Goal: Information Seeking & Learning: Learn about a topic

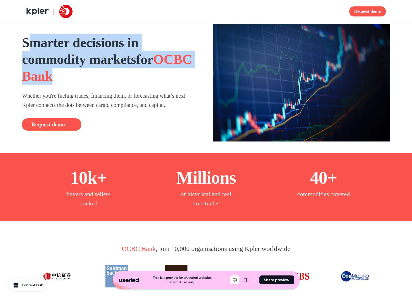
drag, startPoint x: 32, startPoint y: 44, endPoint x: 154, endPoint y: 78, distance: 127.0
click at [154, 78] on h1 "Smarter decisions in commodity markets for OCBC Bank" at bounding box center [110, 59] width 177 height 50
click at [83, 48] on strong "Smarter decisions in commodity markets" at bounding box center [80, 51] width 117 height 32
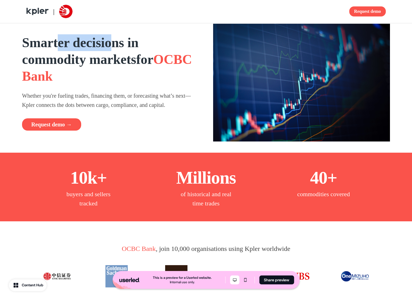
drag, startPoint x: 59, startPoint y: 43, endPoint x: 126, endPoint y: 50, distance: 67.5
click at [126, 49] on strong "Smarter decisions in commodity markets" at bounding box center [80, 51] width 117 height 32
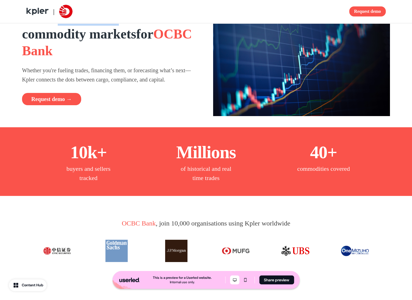
scroll to position [26, 0]
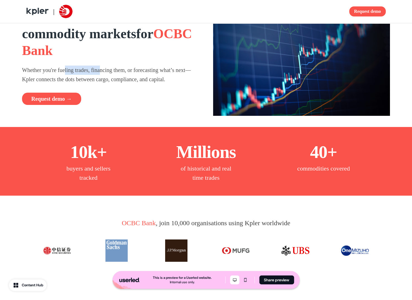
drag, startPoint x: 69, startPoint y: 73, endPoint x: 109, endPoint y: 73, distance: 39.9
click at [109, 73] on p "Whether you're fueling trades, financing them, or forecasting what’s next—Kpler…" at bounding box center [110, 75] width 177 height 18
drag, startPoint x: 110, startPoint y: 78, endPoint x: 163, endPoint y: 81, distance: 53.3
click at [163, 81] on p "Whether you're fueling trades, financing them, or forecasting what’s next—Kpler…" at bounding box center [110, 75] width 177 height 18
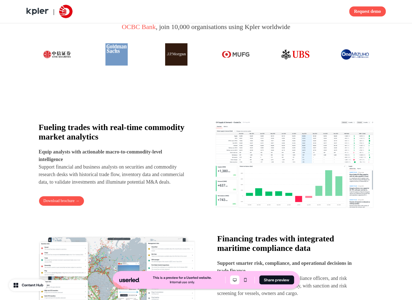
scroll to position [223, 0]
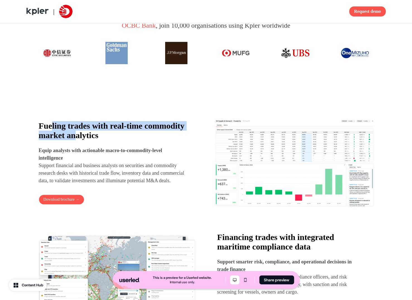
drag, startPoint x: 52, startPoint y: 126, endPoint x: 125, endPoint y: 130, distance: 73.2
click at [125, 130] on strong "Fueling trades with real-time commodity market analytics" at bounding box center [112, 130] width 146 height 19
click at [56, 122] on strong "Fueling trades with real-time commodity market analytics" at bounding box center [112, 130] width 146 height 19
drag, startPoint x: 56, startPoint y: 122, endPoint x: 143, endPoint y: 134, distance: 88.0
click at [143, 134] on strong "Fueling trades with real-time commodity market analytics" at bounding box center [112, 130] width 146 height 19
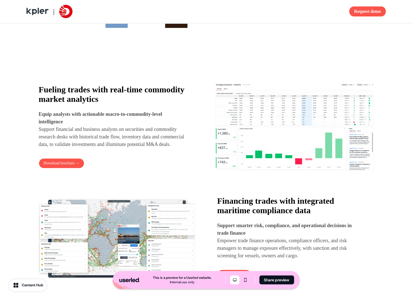
scroll to position [274, 0]
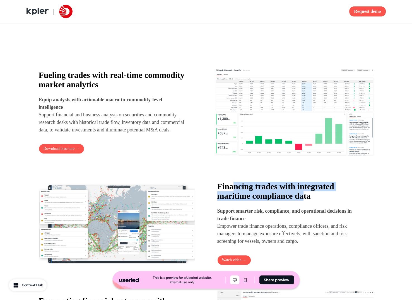
drag, startPoint x: 234, startPoint y: 187, endPoint x: 311, endPoint y: 201, distance: 78.4
click at [311, 200] on strong "Financing trades with integrated maritime compliance data" at bounding box center [275, 191] width 117 height 19
click at [237, 197] on strong "Financing trades with integrated maritime compliance data" at bounding box center [275, 191] width 117 height 19
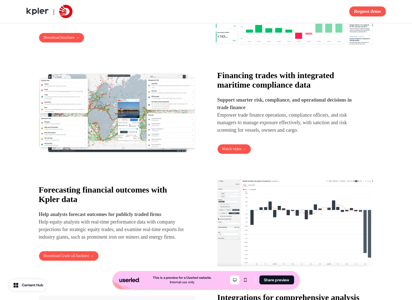
scroll to position [385, 0]
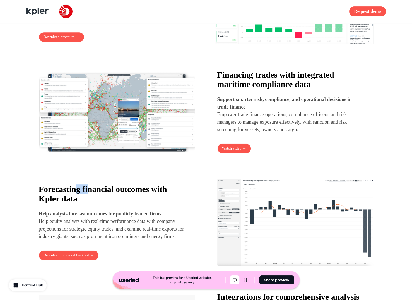
drag, startPoint x: 81, startPoint y: 188, endPoint x: 91, endPoint y: 191, distance: 10.7
click at [91, 191] on strong "Forecasting financial outcomes with Kpler data" at bounding box center [103, 193] width 128 height 19
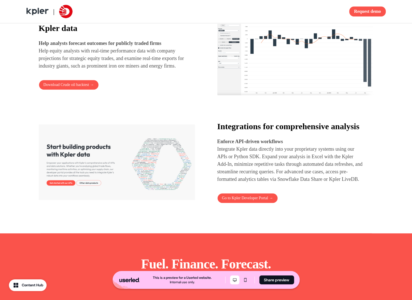
scroll to position [557, 0]
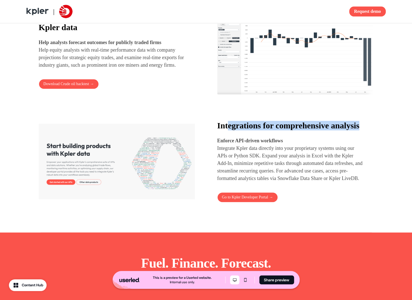
drag, startPoint x: 226, startPoint y: 126, endPoint x: 247, endPoint y: 136, distance: 23.6
click at [248, 130] on strong "Integrations for comprehensive analysis" at bounding box center [288, 125] width 142 height 9
click at [247, 171] on p "Integrate Kpler data directly into your proprietary systems using our APIs or P…" at bounding box center [290, 163] width 146 height 38
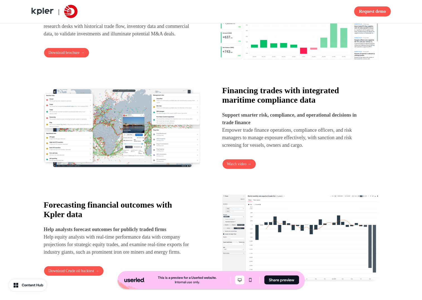
scroll to position [374, 0]
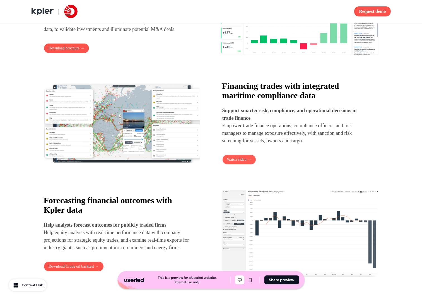
click at [241, 165] on button "Watch video →" at bounding box center [239, 160] width 34 height 10
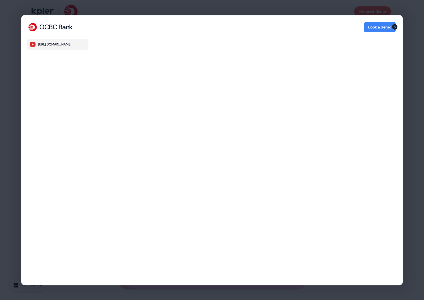
click at [395, 26] on icon "button" at bounding box center [394, 26] width 7 height 7
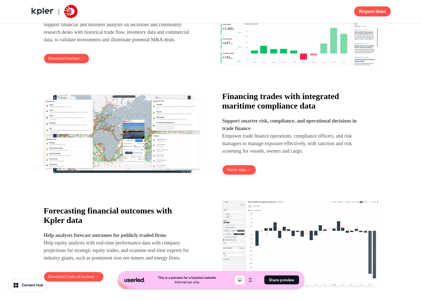
scroll to position [380, 0]
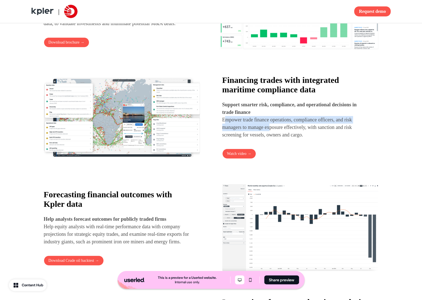
drag, startPoint x: 228, startPoint y: 124, endPoint x: 276, endPoint y: 134, distance: 49.2
click at [277, 134] on p "Support smarter risk, compliance, and operational decisions in trade finance Em…" at bounding box center [295, 120] width 146 height 38
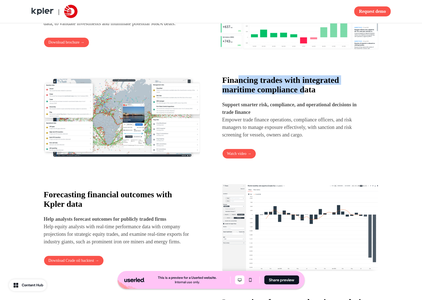
drag, startPoint x: 239, startPoint y: 84, endPoint x: 310, endPoint y: 92, distance: 72.1
click at [310, 92] on strong "Financing trades with integrated maritime compliance data" at bounding box center [280, 84] width 117 height 19
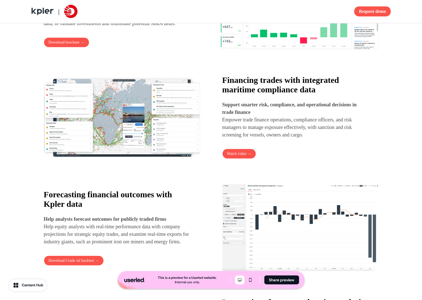
click at [252, 127] on p "Support smarter risk, compliance, and operational decisions in trade finance Em…" at bounding box center [295, 120] width 146 height 38
click at [241, 156] on button "Watch video →" at bounding box center [239, 154] width 34 height 10
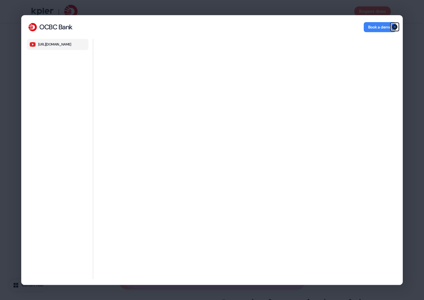
click at [396, 27] on icon "button" at bounding box center [395, 27] width 6 height 6
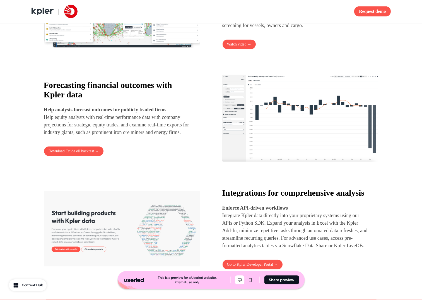
scroll to position [490, 0]
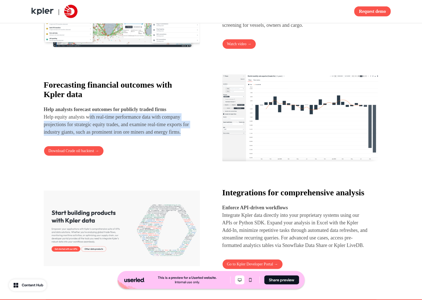
drag, startPoint x: 93, startPoint y: 116, endPoint x: 111, endPoint y: 138, distance: 28.1
click at [111, 136] on p "Help analysts forecast outcomes for publicly traded firms Help equity analysts …" at bounding box center [117, 121] width 146 height 30
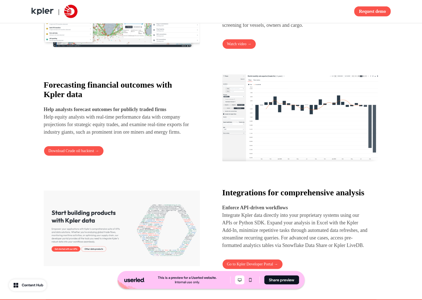
click at [286, 111] on img at bounding box center [300, 118] width 156 height 88
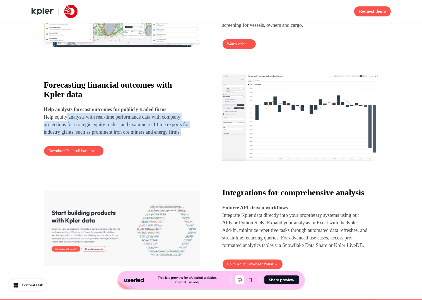
drag, startPoint x: 67, startPoint y: 117, endPoint x: 110, endPoint y: 135, distance: 46.3
click at [110, 136] on p "Help analysts forecast outcomes for publicly traded firms Help equity analysts …" at bounding box center [117, 121] width 146 height 30
click at [98, 133] on p "Help analysts forecast outcomes for publicly traded firms Help equity analysts …" at bounding box center [117, 121] width 146 height 30
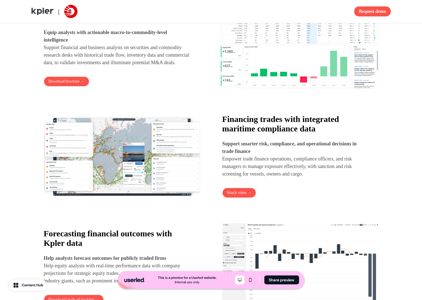
scroll to position [330, 0]
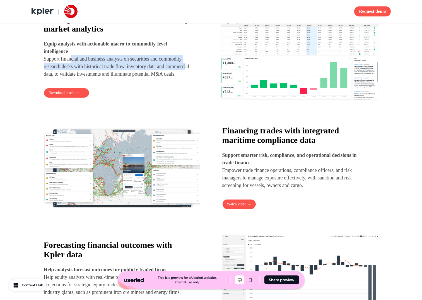
drag, startPoint x: 74, startPoint y: 55, endPoint x: 88, endPoint y: 74, distance: 23.4
click at [88, 74] on p "Equip analysts with actionable macro-to-commodity-level intelligence Support fi…" at bounding box center [118, 59] width 149 height 38
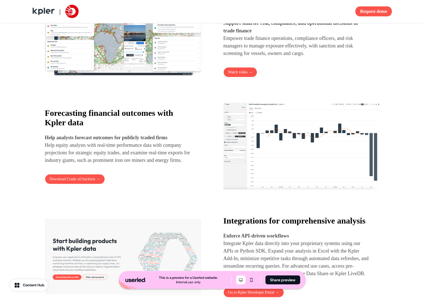
scroll to position [463, 0]
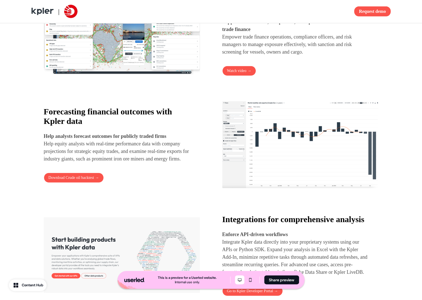
click at [259, 147] on img at bounding box center [300, 145] width 156 height 88
click at [78, 183] on button "Download Crude oil backtest →" at bounding box center [74, 178] width 60 height 10
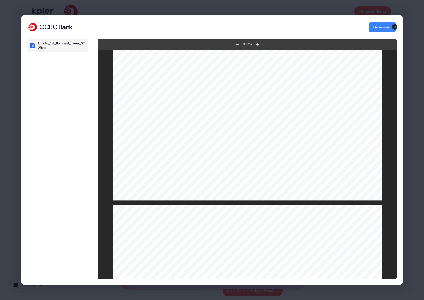
scroll to position [514, 0]
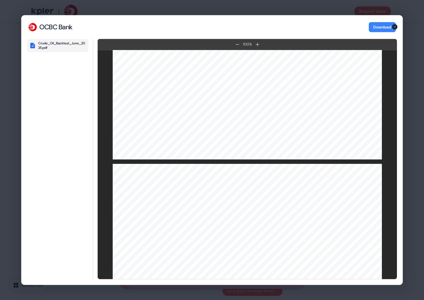
click at [393, 27] on icon "button" at bounding box center [395, 27] width 6 height 6
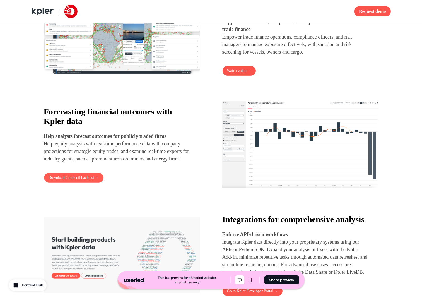
click at [87, 183] on button "Download Crude oil backtest →" at bounding box center [74, 178] width 60 height 10
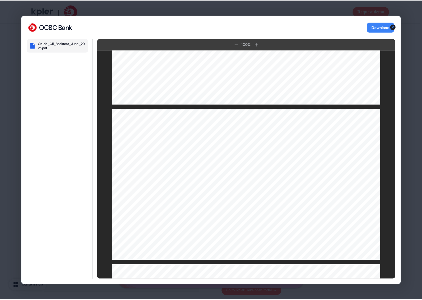
scroll to position [3543, 0]
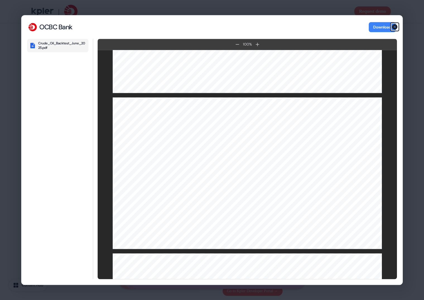
click at [394, 27] on icon "button" at bounding box center [395, 27] width 6 height 6
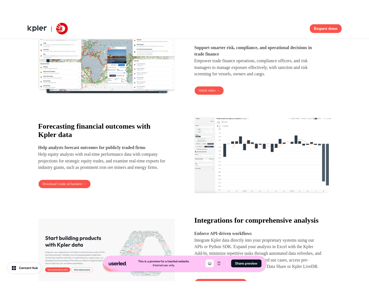
scroll to position [462, 0]
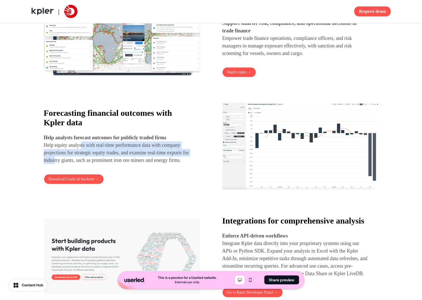
drag, startPoint x: 83, startPoint y: 142, endPoint x: 102, endPoint y: 156, distance: 23.9
click at [103, 156] on p "Help analysts forecast outcomes for publicly traded firms Help equity analysts …" at bounding box center [117, 149] width 146 height 30
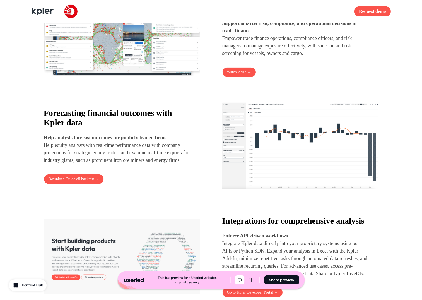
click at [105, 164] on p "Help analysts forecast outcomes for publicly traded firms Help equity analysts …" at bounding box center [117, 149] width 146 height 30
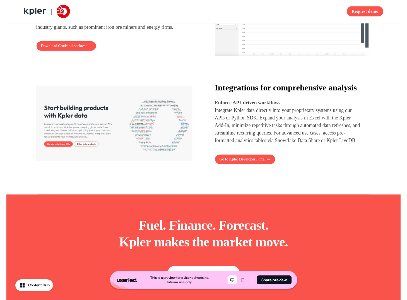
scroll to position [595, 0]
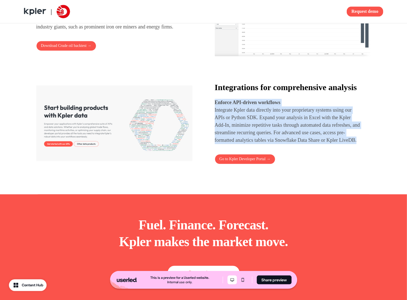
drag, startPoint x: 268, startPoint y: 158, endPoint x: 212, endPoint y: 115, distance: 70.0
click at [212, 115] on div "Integrations for comprehensive analysis Enforce API-driven workflows Integrate …" at bounding box center [203, 123] width 335 height 88
copy p "Enforce API-driven workflows Integrate Kpler data directly into your proprietar…"
click at [237, 138] on p "Integrate Kpler data directly into your proprietary systems using our APIs or P…" at bounding box center [288, 125] width 146 height 38
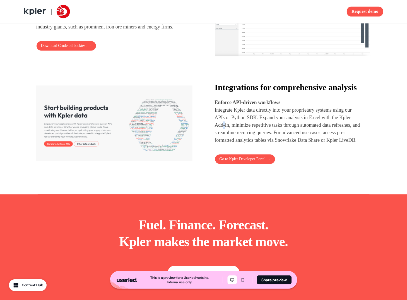
click at [237, 138] on p "Integrate Kpler data directly into your proprietary systems using our APIs or P…" at bounding box center [288, 125] width 146 height 38
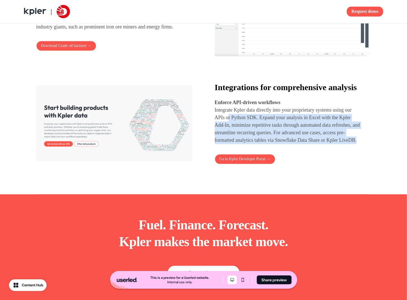
drag, startPoint x: 237, startPoint y: 130, endPoint x: 276, endPoint y: 156, distance: 46.5
click at [276, 144] on p "Integrate Kpler data directly into your proprietary systems using our APIs or P…" at bounding box center [288, 125] width 146 height 38
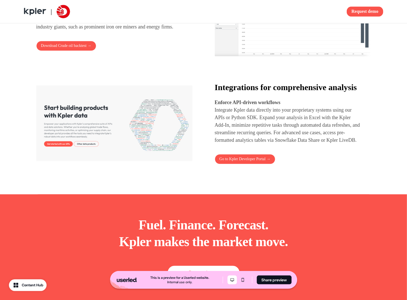
click at [238, 106] on p "Enforce API-driven workflows" at bounding box center [288, 103] width 146 height 8
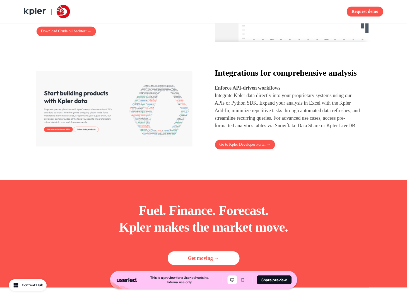
scroll to position [609, 0]
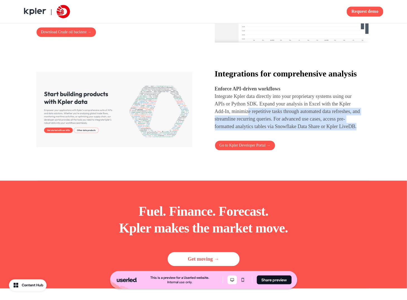
drag, startPoint x: 266, startPoint y: 144, endPoint x: 263, endPoint y: 126, distance: 18.9
click at [263, 126] on p "Integrate Kpler data directly into your proprietary systems using our APIs or P…" at bounding box center [288, 112] width 146 height 38
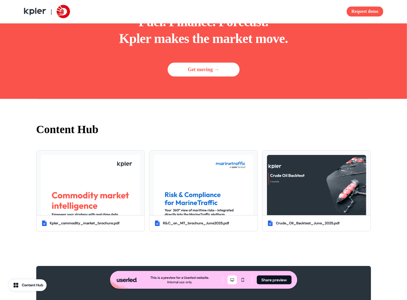
scroll to position [797, 0]
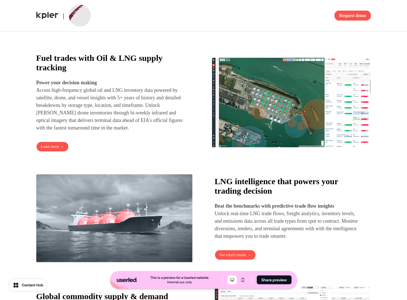
scroll to position [277, 0]
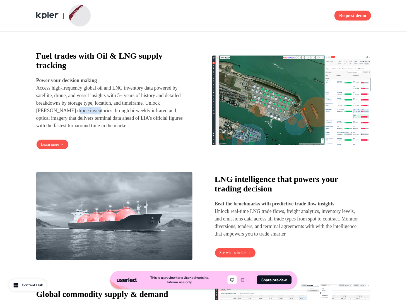
drag, startPoint x: 86, startPoint y: 124, endPoint x: 109, endPoint y: 124, distance: 23.2
click at [109, 124] on p "Power your decision making Access high-frequency global oil and LNG inventory d…" at bounding box center [110, 103] width 149 height 53
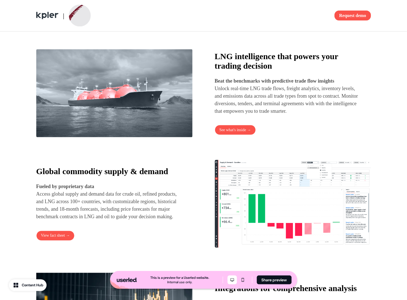
scroll to position [407, 0]
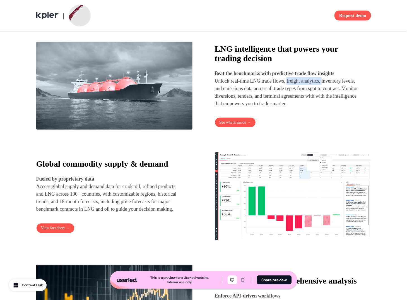
drag, startPoint x: 329, startPoint y: 94, endPoint x: 291, endPoint y: 93, distance: 38.2
click at [291, 93] on p "Beat the benchmarks with predictive trade flow insights Unlock real-time LNG tr…" at bounding box center [288, 89] width 146 height 38
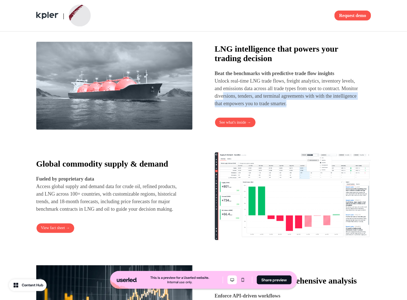
drag, startPoint x: 263, startPoint y: 107, endPoint x: 344, endPoint y: 118, distance: 82.0
click at [344, 107] on p "Beat the benchmarks with predictive trade flow insights Unlock real-time LNG tr…" at bounding box center [288, 89] width 146 height 38
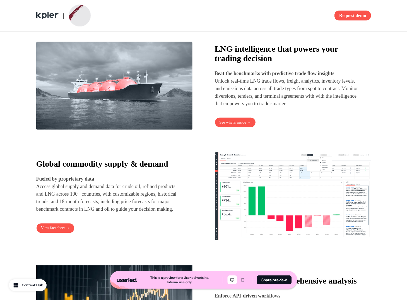
click at [238, 107] on p "Beat the benchmarks with predictive trade flow insights Unlock real-time LNG tr…" at bounding box center [288, 89] width 146 height 38
click at [232, 107] on p "Beat the benchmarks with predictive trade flow insights Unlock real-time LNG tr…" at bounding box center [288, 89] width 146 height 38
drag, startPoint x: 232, startPoint y: 115, endPoint x: 221, endPoint y: 115, distance: 11.4
click at [221, 107] on p "Beat the benchmarks with predictive trade flow insights Unlock real-time LNG tr…" at bounding box center [288, 89] width 146 height 38
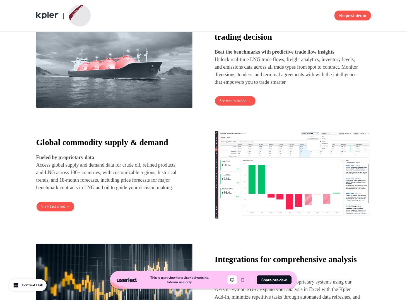
scroll to position [431, 0]
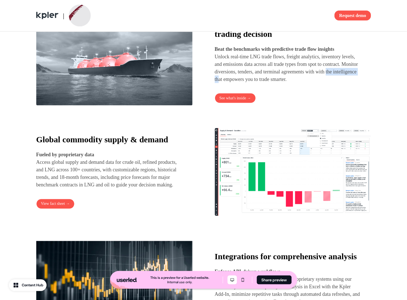
drag, startPoint x: 236, startPoint y: 90, endPoint x: 275, endPoint y: 89, distance: 39.1
click at [275, 83] on p "Beat the benchmarks with predictive trade flow insights Unlock real-time LNG tr…" at bounding box center [288, 64] width 146 height 38
click at [265, 38] on strong "LNG intelligence that powers your trading decision" at bounding box center [277, 29] width 124 height 19
copy h4 "LNG intelligence that powers your trading decision"
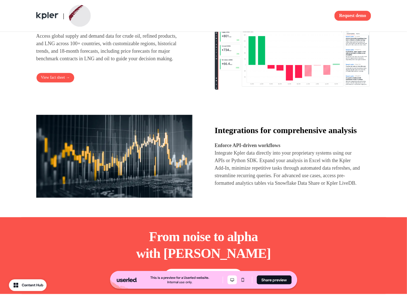
scroll to position [569, 0]
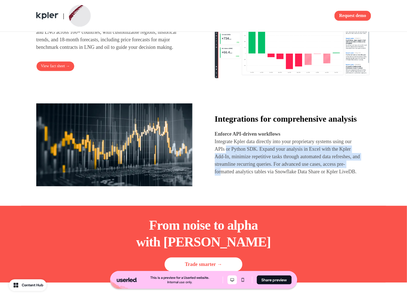
drag, startPoint x: 236, startPoint y: 164, endPoint x: 261, endPoint y: 183, distance: 31.5
click at [262, 175] on p "Integrate Kpler data directly into your proprietary systems using our APIs or P…" at bounding box center [288, 157] width 146 height 38
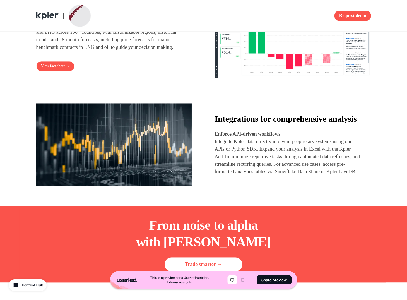
click at [270, 175] on p "Integrate Kpler data directly into your proprietary systems using our APIs or P…" at bounding box center [288, 157] width 146 height 38
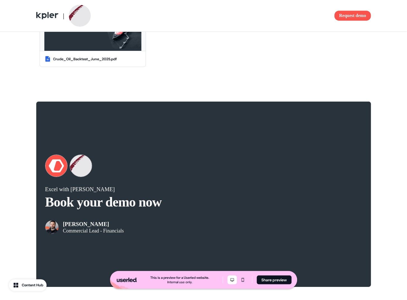
scroll to position [903, 0]
